Goal: Task Accomplishment & Management: Manage account settings

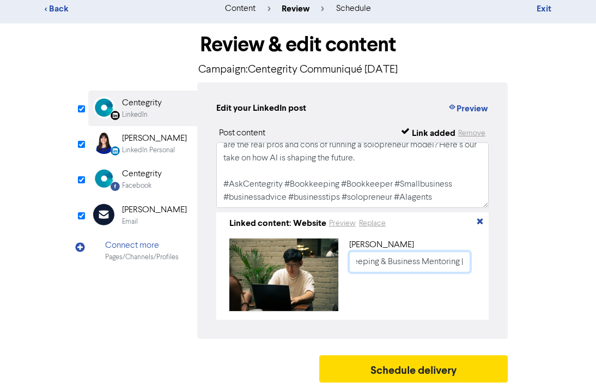
scroll to position [0, 317]
drag, startPoint x: 364, startPoint y: 255, endPoint x: 518, endPoint y: 257, distance: 154.8
click at [518, 257] on div "Review & edit content Campaign: Centegrity Communiqué [DATE] LinkedIn Page Crea…" at bounding box center [298, 205] width 523 height 364
click at [415, 251] on input "Can you build a viable one-person business? - Centegrity: Bookkeeping & Busines…" at bounding box center [409, 261] width 121 height 21
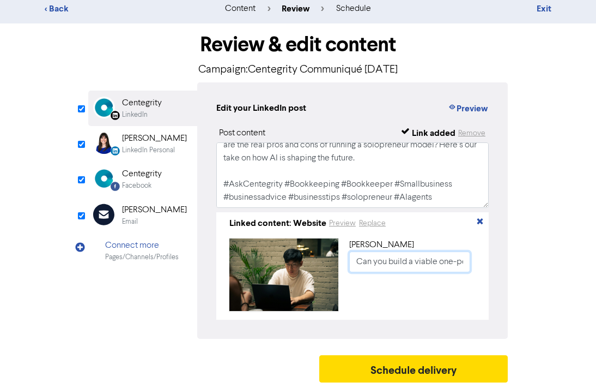
drag, startPoint x: 376, startPoint y: 258, endPoint x: 290, endPoint y: 249, distance: 86.1
click at [290, 249] on div "[PERSON_NAME] Can you build a viable one-person business? - Centegrity: Bookkee…" at bounding box center [353, 274] width 264 height 81
click at [383, 259] on input "Can you build a viable one-person business? - Centegrity: Bookkeeping & Busines…" at bounding box center [409, 261] width 121 height 21
drag, startPoint x: 402, startPoint y: 259, endPoint x: 446, endPoint y: 258, distance: 44.2
click at [446, 258] on input "Can you build a viable one-person business? - Centegrity: Bookkeeping & Busines…" at bounding box center [409, 261] width 121 height 21
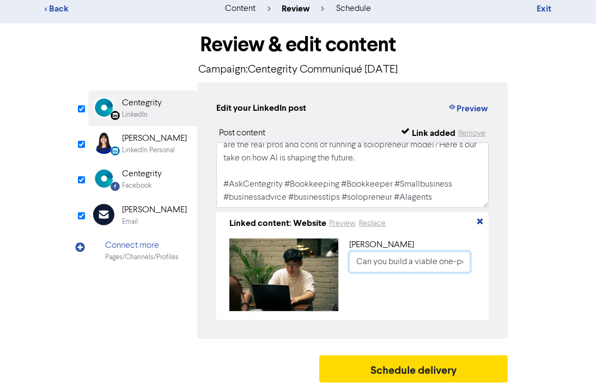
click at [439, 258] on input "Can you build a viable one-person business? - Centegrity: Bookkeeping & Busines…" at bounding box center [409, 261] width 121 height 21
drag, startPoint x: 439, startPoint y: 258, endPoint x: 509, endPoint y: 261, distance: 69.3
click at [509, 261] on div "Review & edit content Campaign: Centegrity Communiqué [DATE] LinkedIn Page Crea…" at bounding box center [298, 205] width 436 height 364
click at [161, 132] on div "[PERSON_NAME]" at bounding box center [154, 138] width 65 height 13
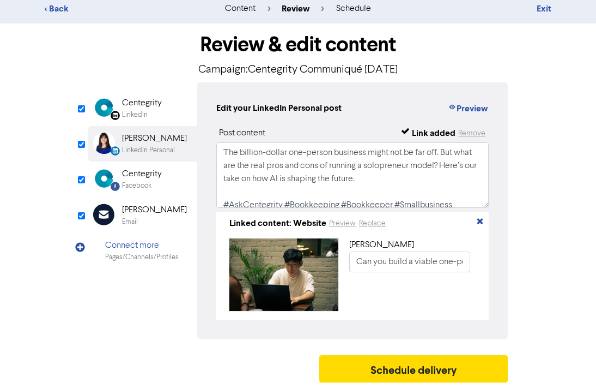
scroll to position [21, 0]
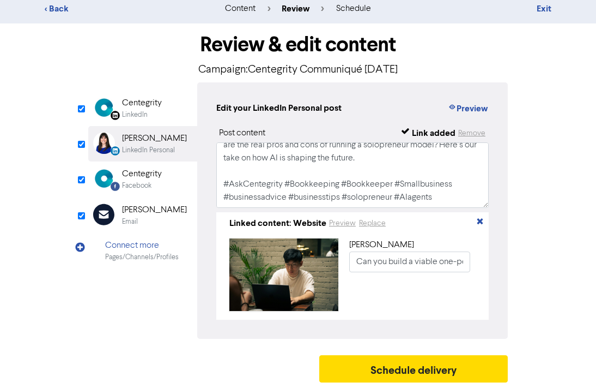
click at [131, 175] on div "Centegrity" at bounding box center [142, 173] width 40 height 13
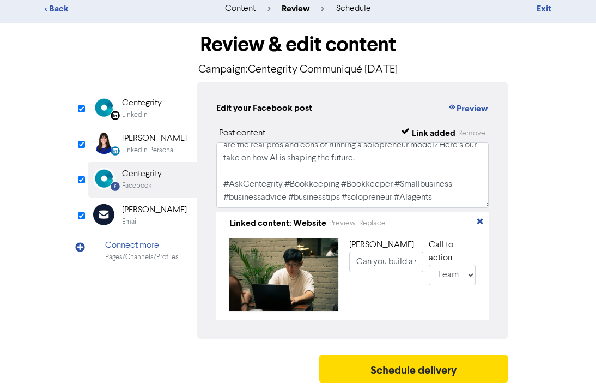
click at [117, 208] on div "Email Created with Sketch." at bounding box center [108, 214] width 22 height 23
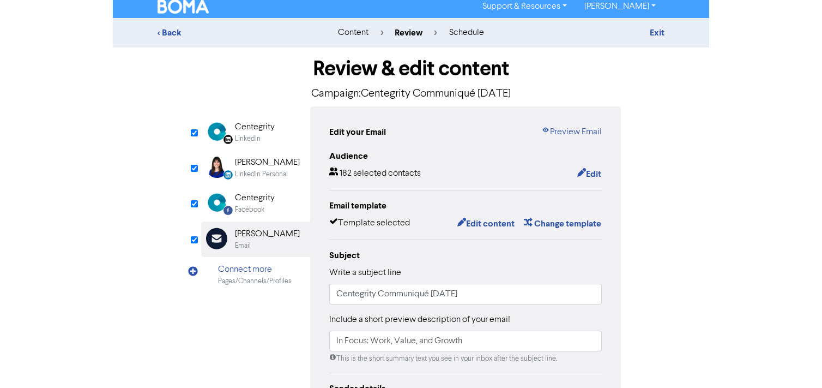
scroll to position [0, 0]
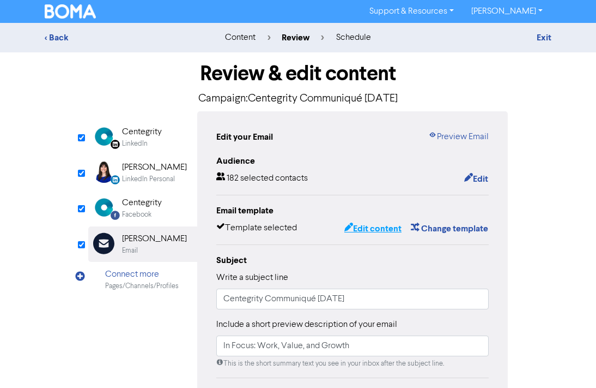
click at [375, 225] on button "Edit content" at bounding box center [373, 228] width 58 height 14
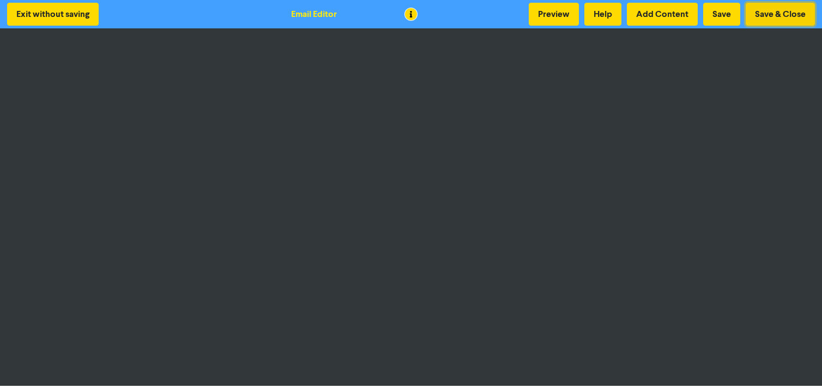
drag, startPoint x: 160, startPoint y: 2, endPoint x: 784, endPoint y: 17, distance: 624.3
click at [604, 17] on button "Save & Close" at bounding box center [780, 14] width 69 height 23
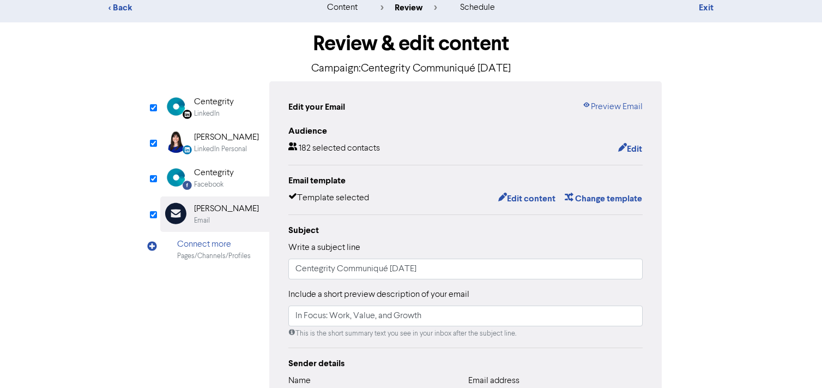
scroll to position [109, 0]
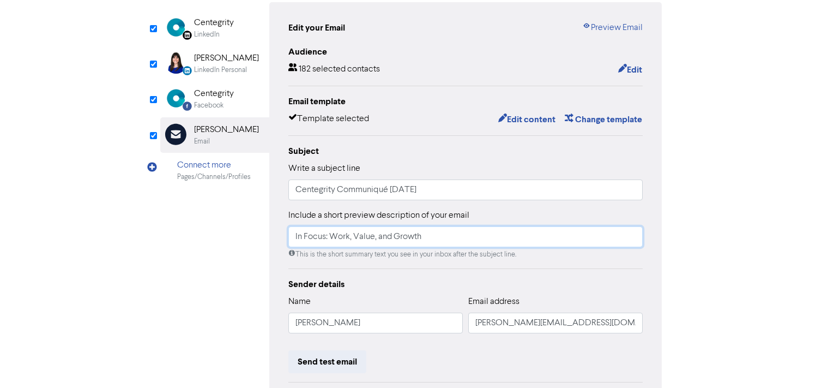
drag, startPoint x: 524, startPoint y: 118, endPoint x: 356, endPoint y: 232, distance: 202.9
click at [356, 232] on input "In Focus: Work, Value, and Growth" at bounding box center [465, 236] width 354 height 21
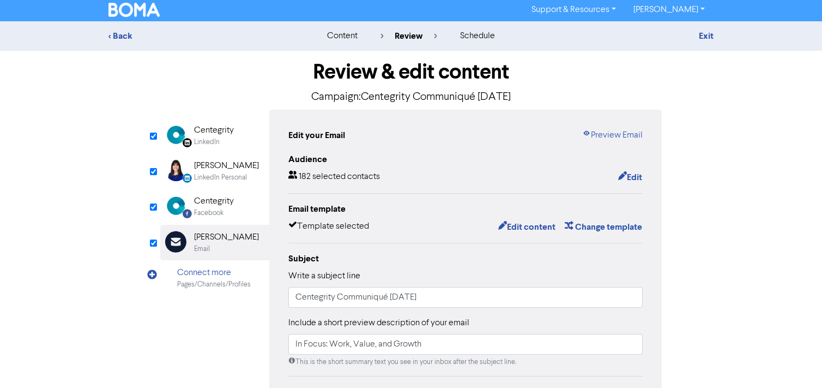
scroll to position [0, 0]
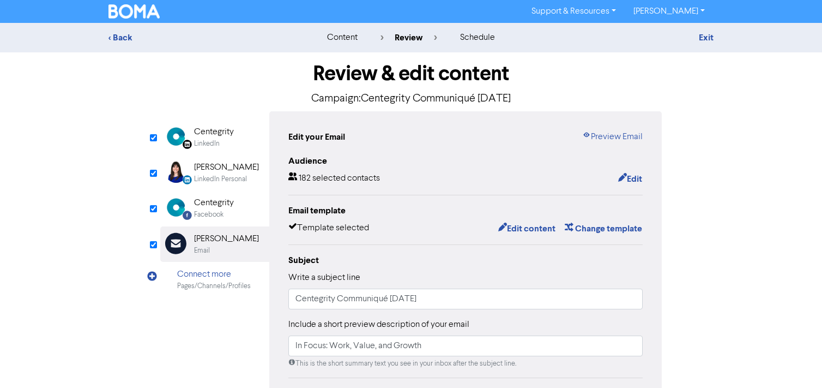
click at [302, 83] on h1 "Review & edit content" at bounding box center [410, 73] width 501 height 25
